Goal: Register for event/course

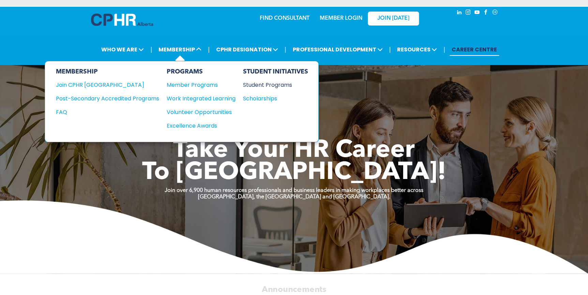
click at [264, 87] on div "Student Programs" at bounding box center [272, 85] width 59 height 9
click at [264, 83] on div "Student Programs" at bounding box center [272, 85] width 59 height 9
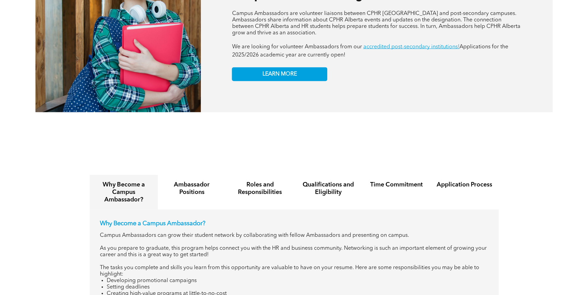
scroll to position [712, 0]
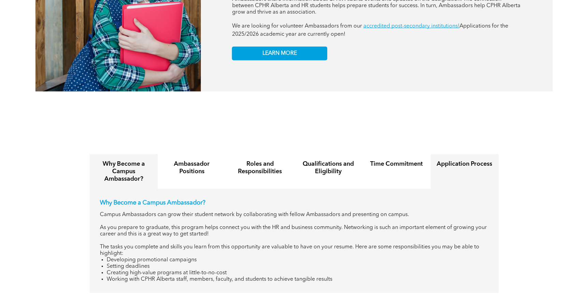
click at [488, 161] on h4 "Application Process" at bounding box center [465, 163] width 56 height 7
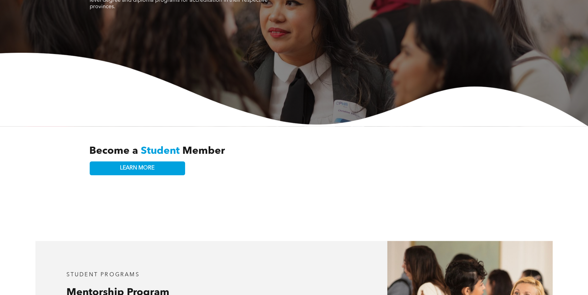
scroll to position [0, 0]
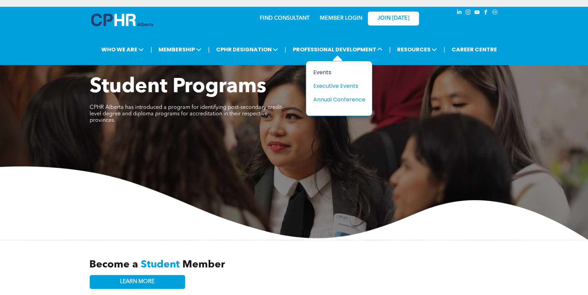
click at [323, 71] on div "Events" at bounding box center [336, 72] width 47 height 9
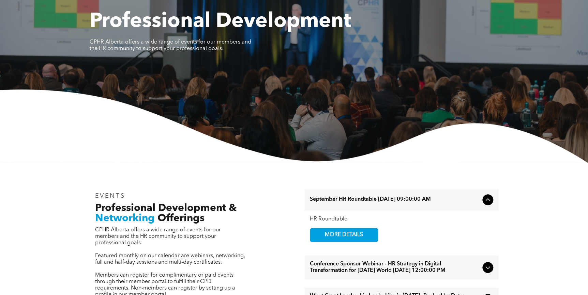
scroll to position [62, 0]
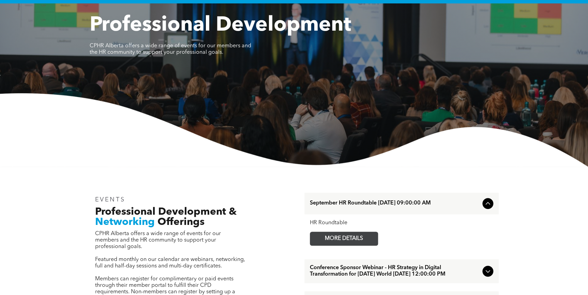
click at [340, 235] on span "MORE DETAILS" at bounding box center [344, 238] width 54 height 13
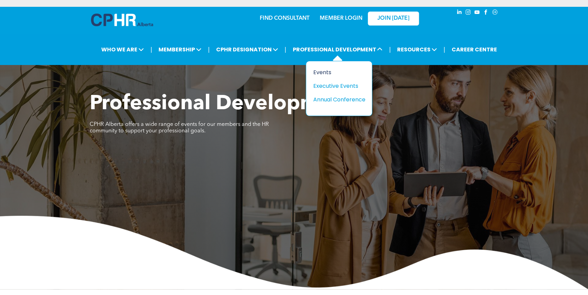
click at [322, 68] on div "Events" at bounding box center [336, 72] width 47 height 9
